Goal: Information Seeking & Learning: Learn about a topic

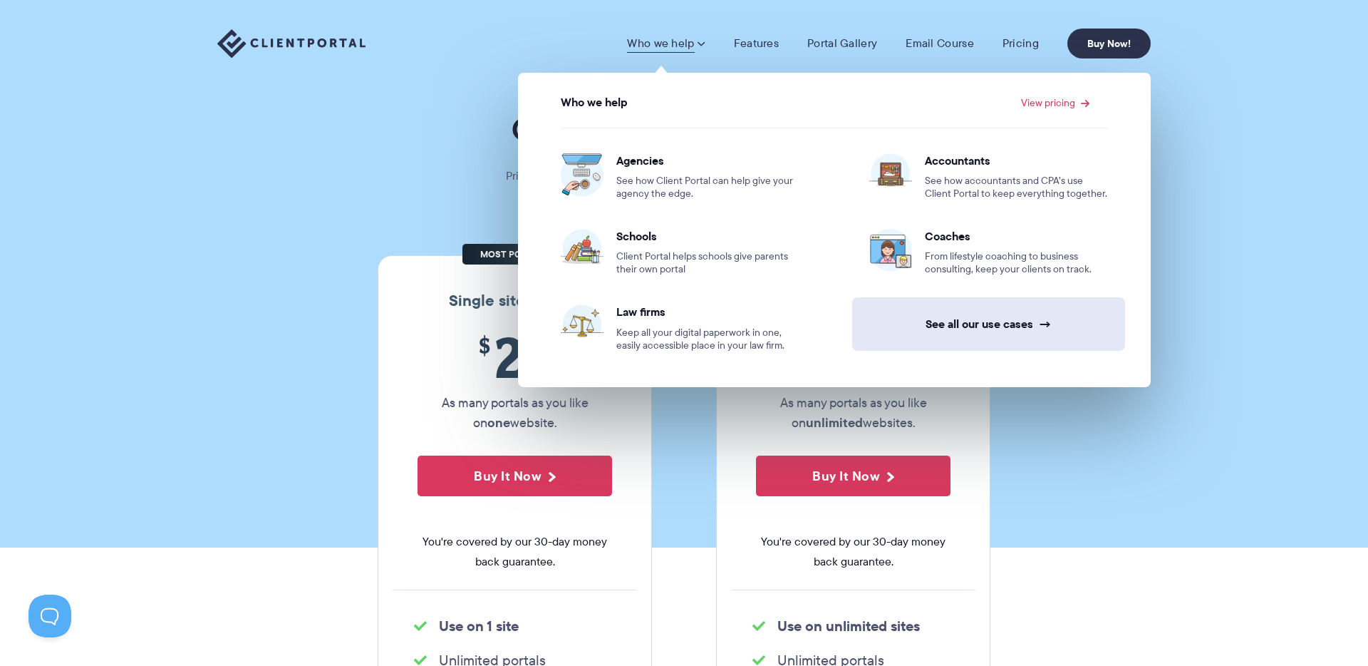
click at [986, 321] on link "See all our use cases →" at bounding box center [988, 323] width 273 height 53
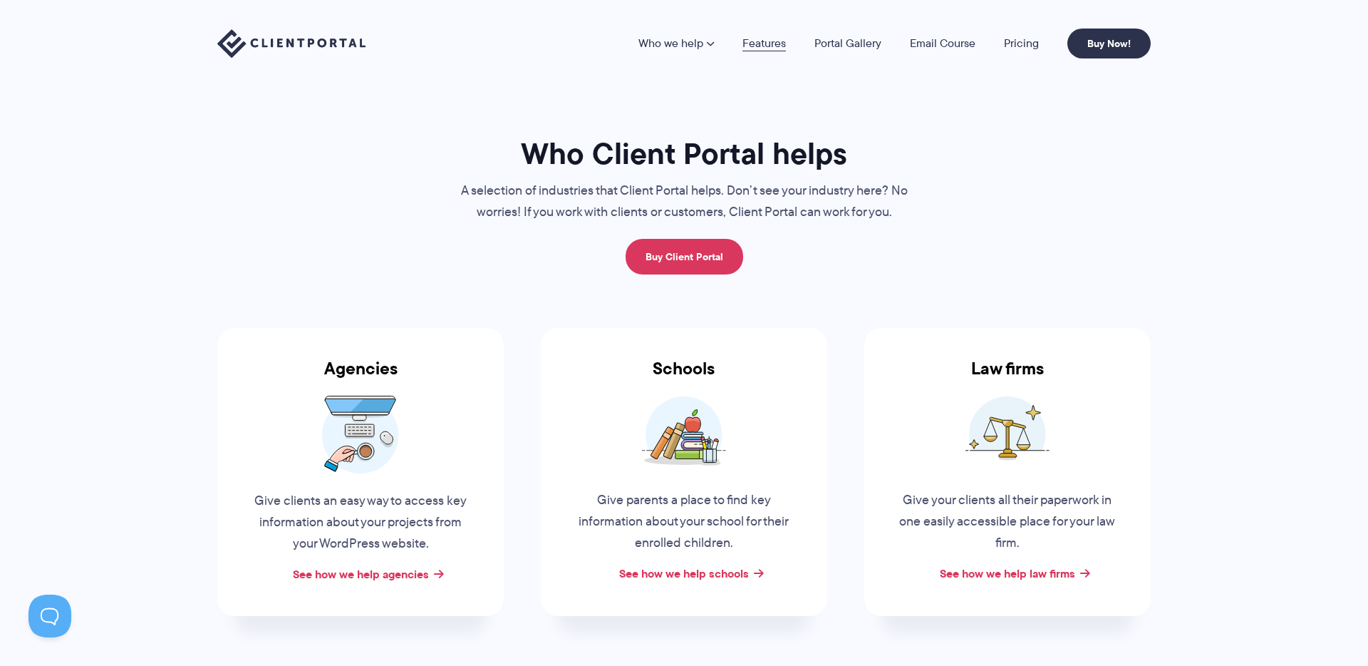
click at [767, 40] on link "Features" at bounding box center [764, 43] width 43 height 11
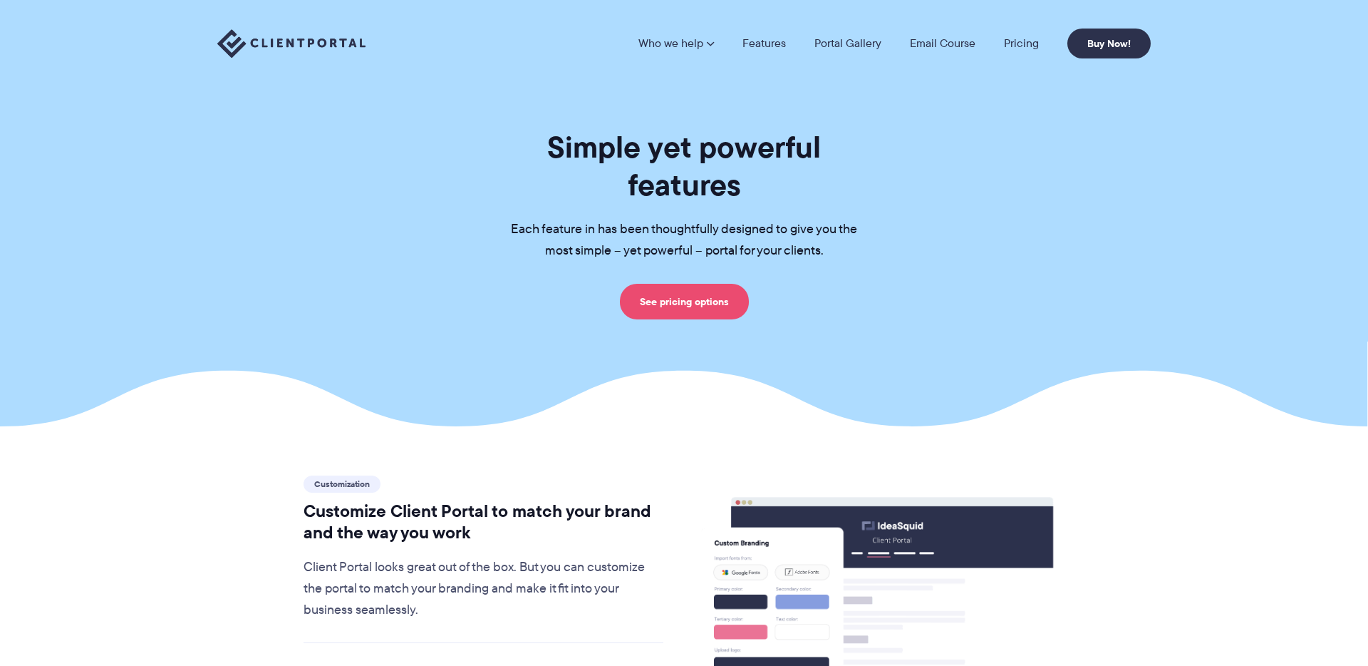
click at [700, 284] on link "See pricing options" at bounding box center [684, 302] width 129 height 36
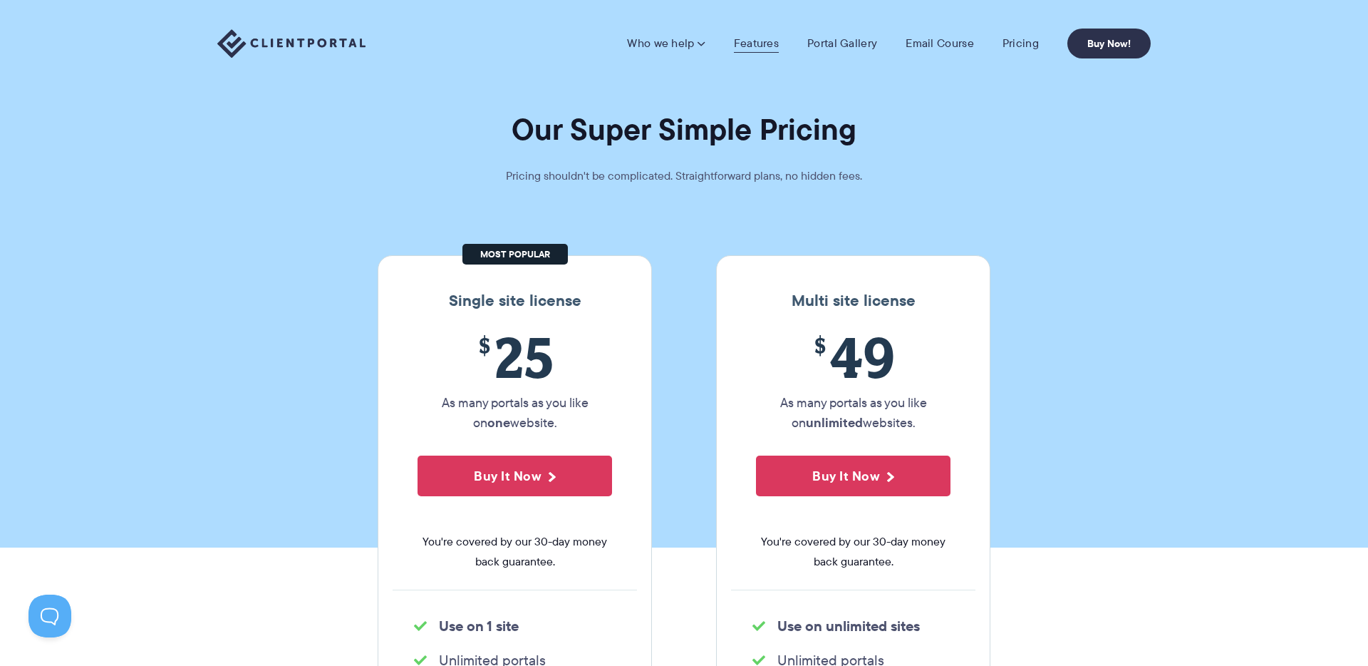
click at [749, 42] on link "Features" at bounding box center [756, 43] width 45 height 14
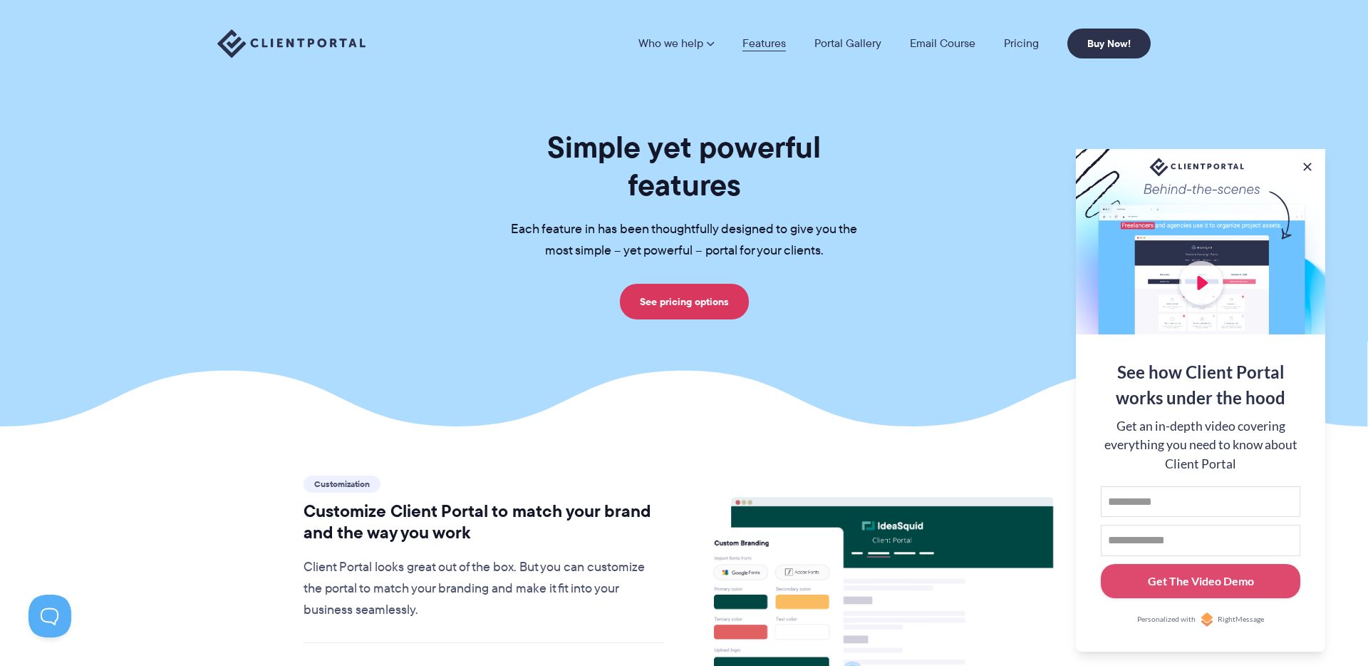
click at [769, 43] on link "Features" at bounding box center [764, 43] width 43 height 11
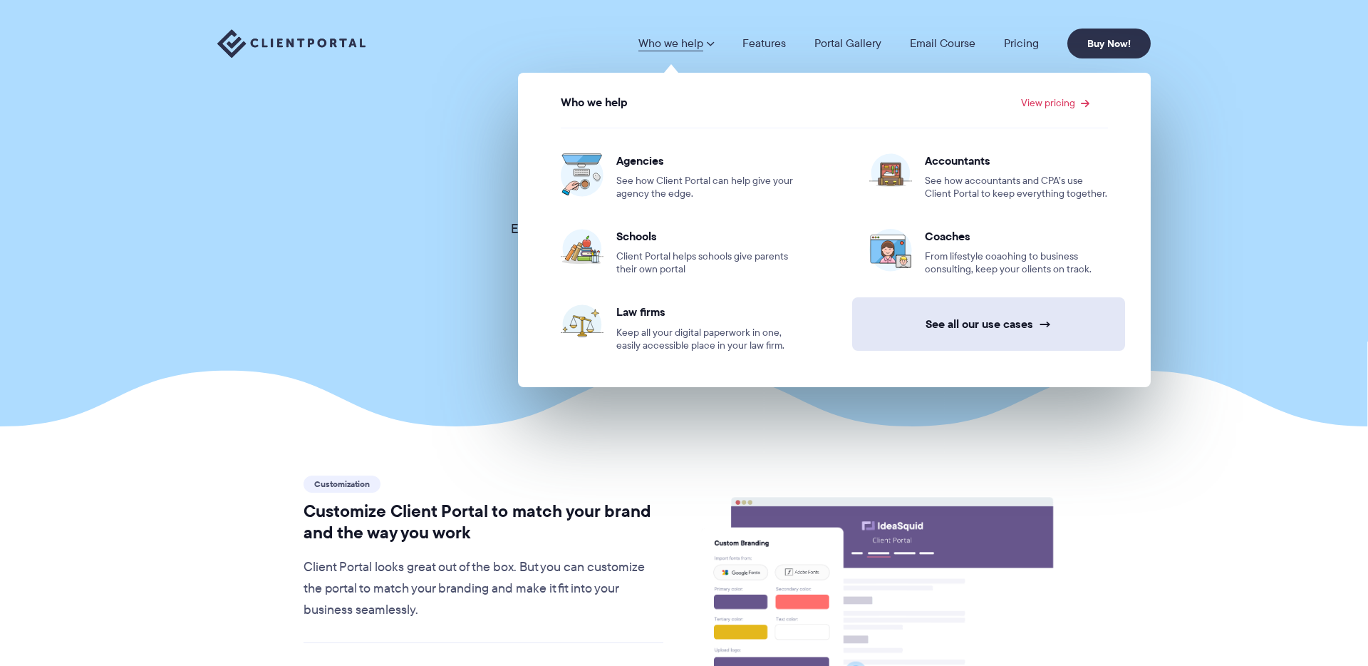
click at [977, 318] on link "See all our use cases →" at bounding box center [988, 323] width 273 height 53
